Goal: Information Seeking & Learning: Learn about a topic

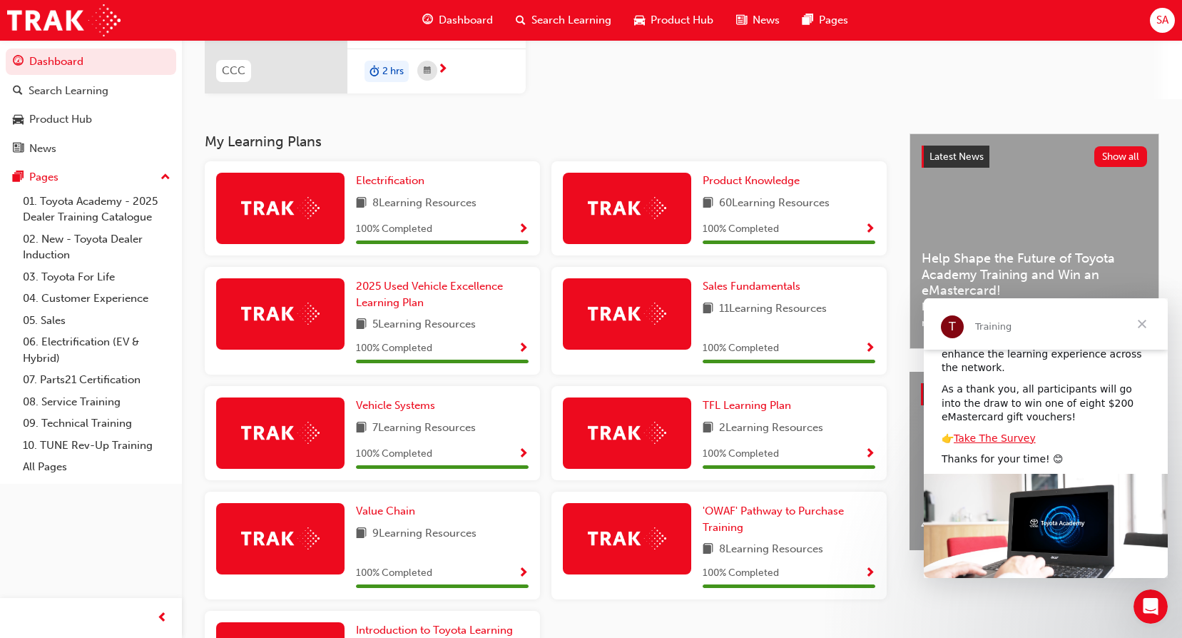
scroll to position [152, 0]
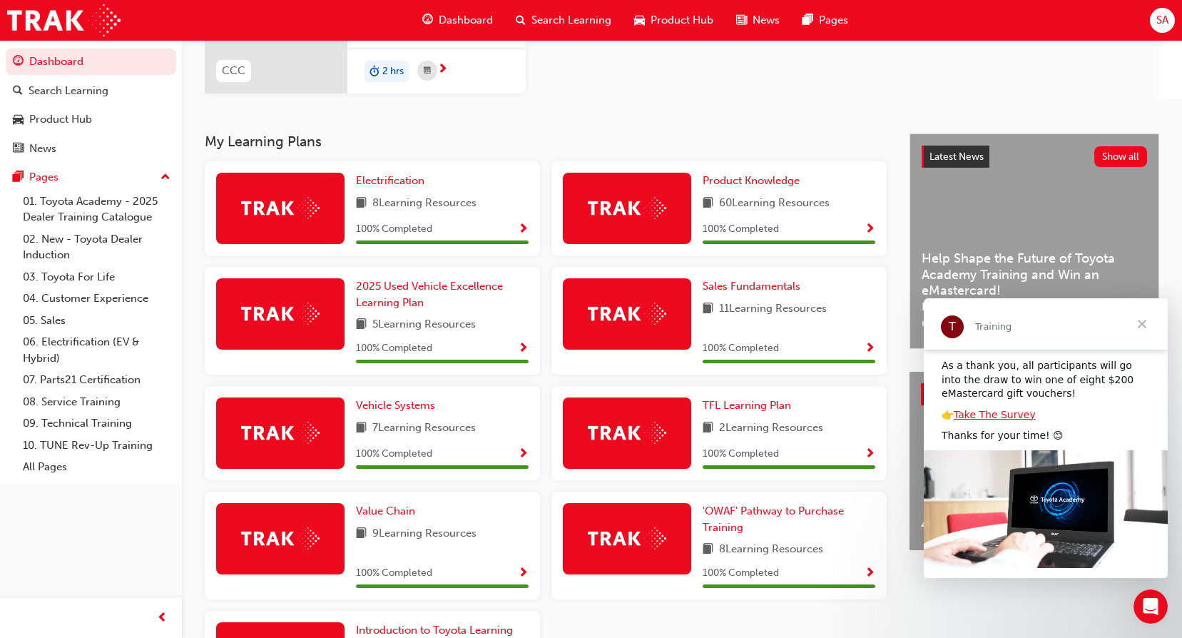
click at [1141, 322] on span "Close" at bounding box center [1141, 323] width 51 height 51
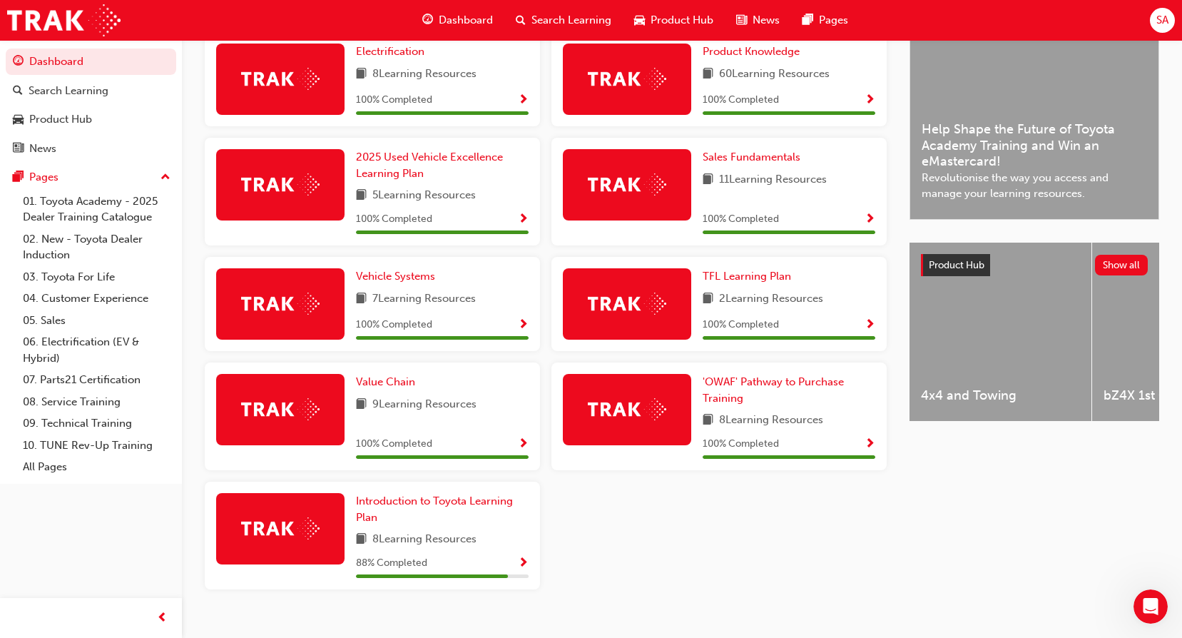
scroll to position [365, 0]
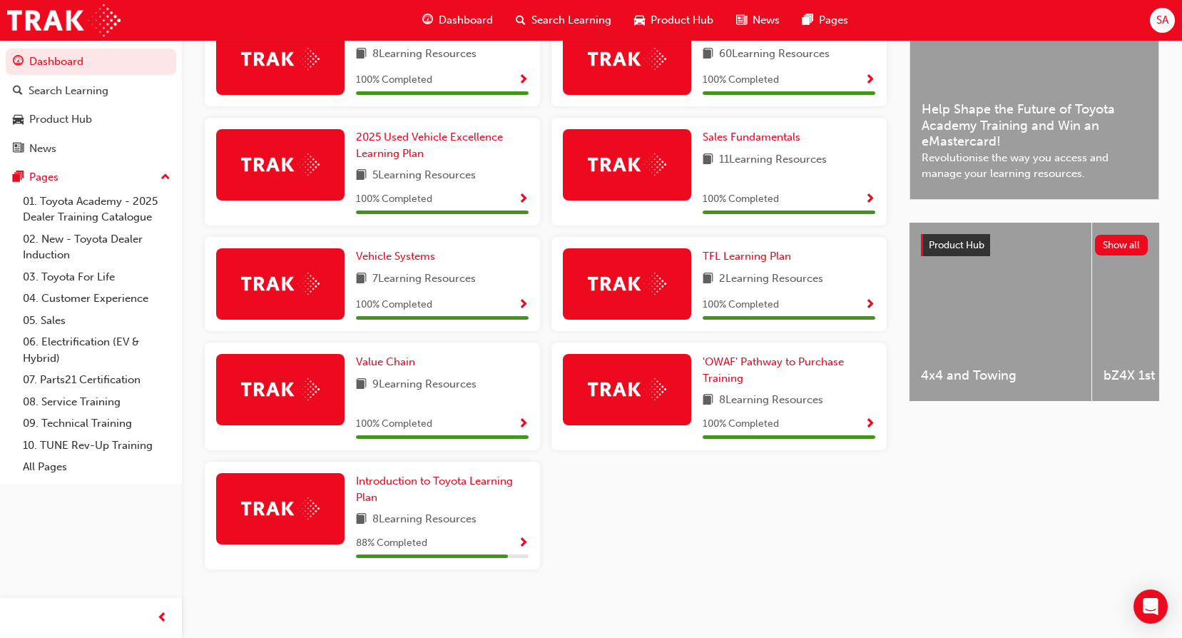
scroll to position [365, 0]
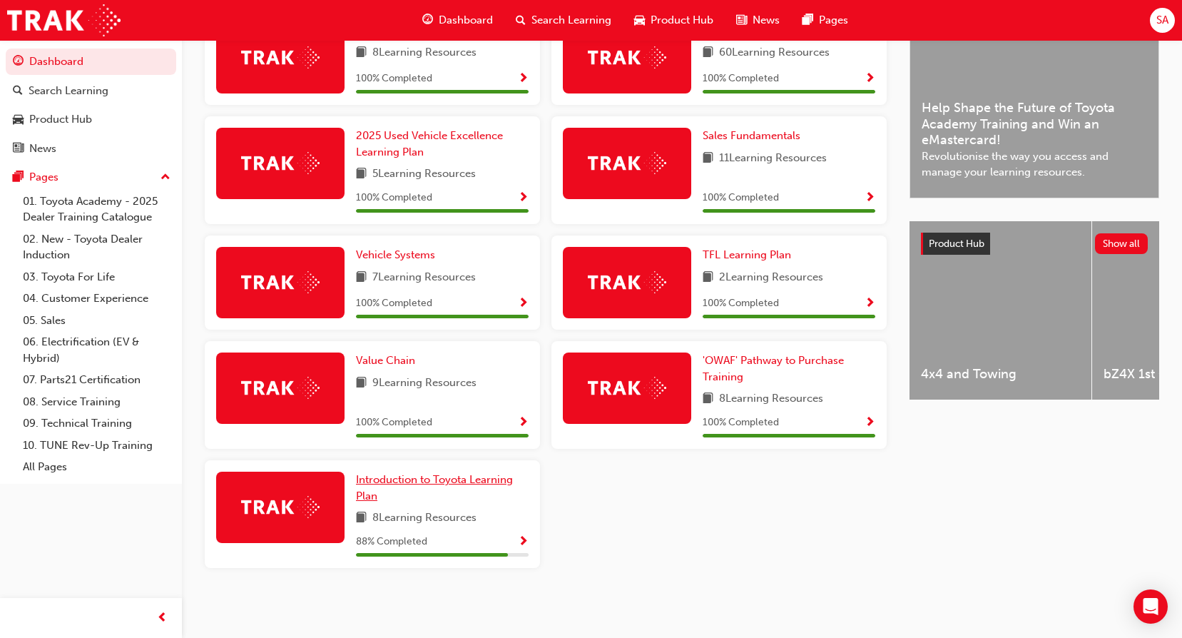
click at [410, 479] on span "Introduction to Toyota Learning Plan" at bounding box center [434, 487] width 157 height 29
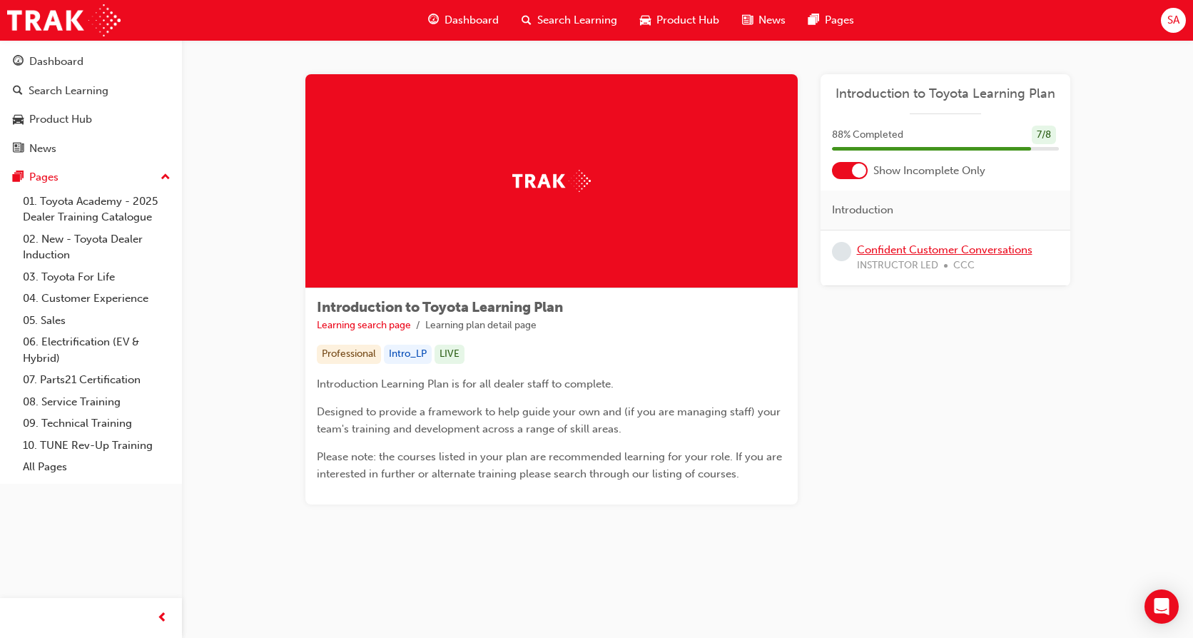
click at [945, 249] on link "Confident Customer Conversations" at bounding box center [944, 249] width 175 height 13
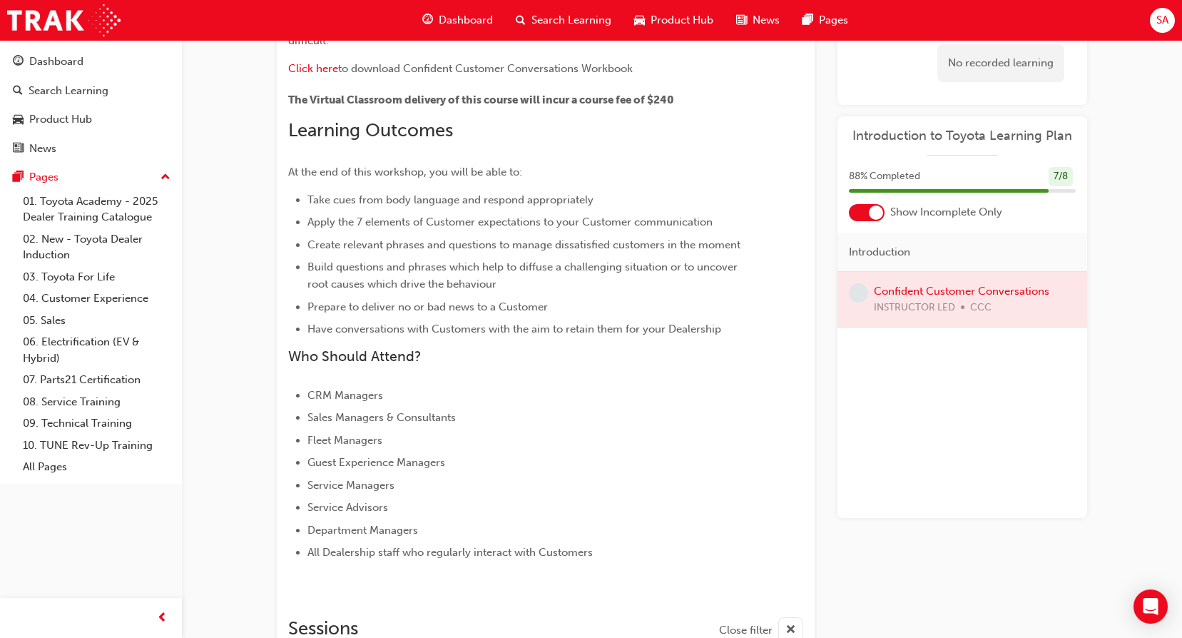
scroll to position [313, 0]
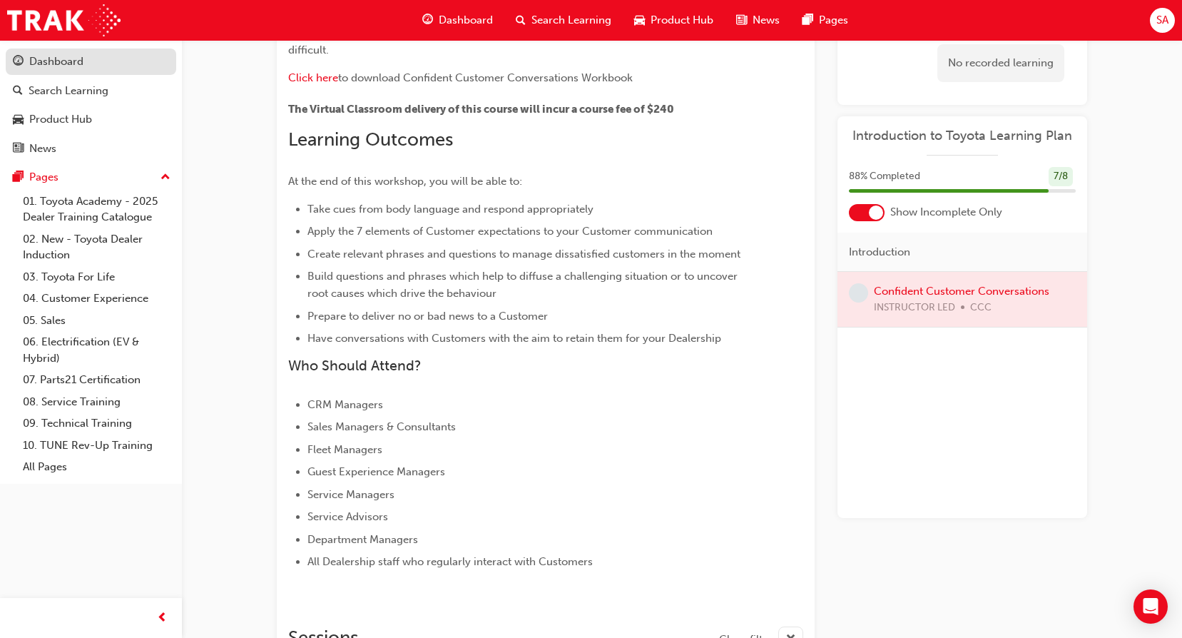
click at [64, 63] on div "Dashboard" at bounding box center [56, 62] width 54 height 16
